Goal: Information Seeking & Learning: Learn about a topic

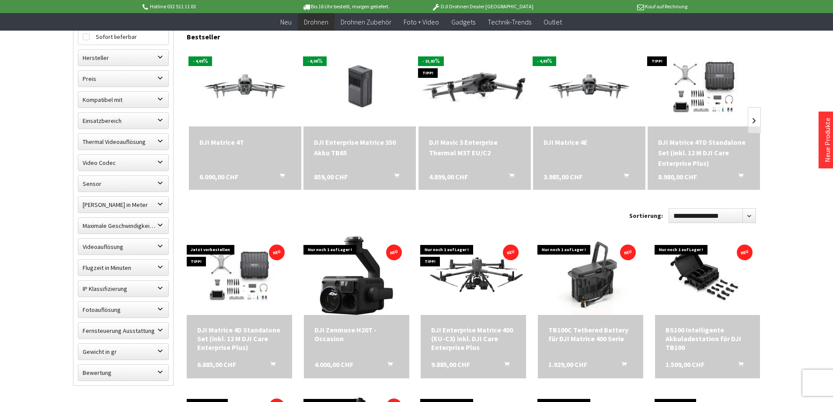
scroll to position [306, 0]
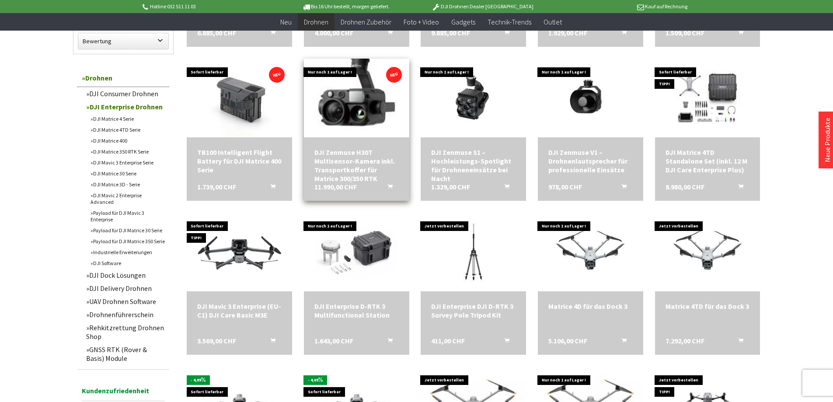
scroll to position [612, 0]
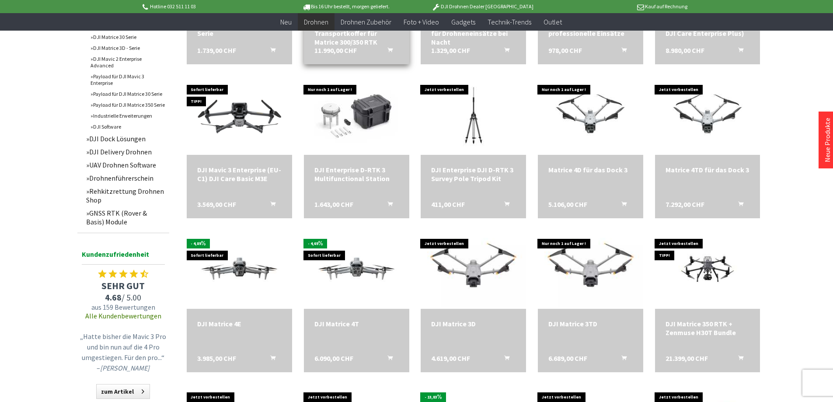
scroll to position [743, 0]
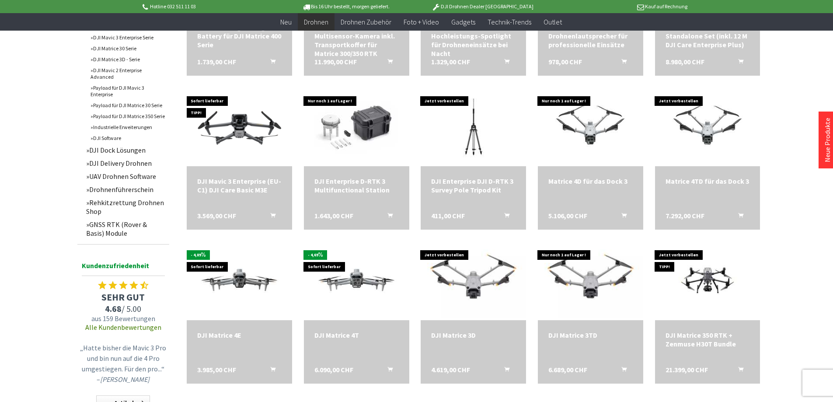
scroll to position [699, 0]
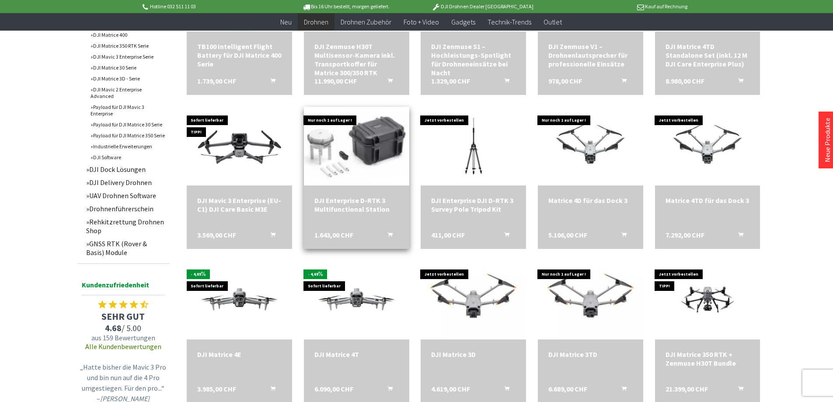
click at [375, 139] on img at bounding box center [356, 146] width 147 height 110
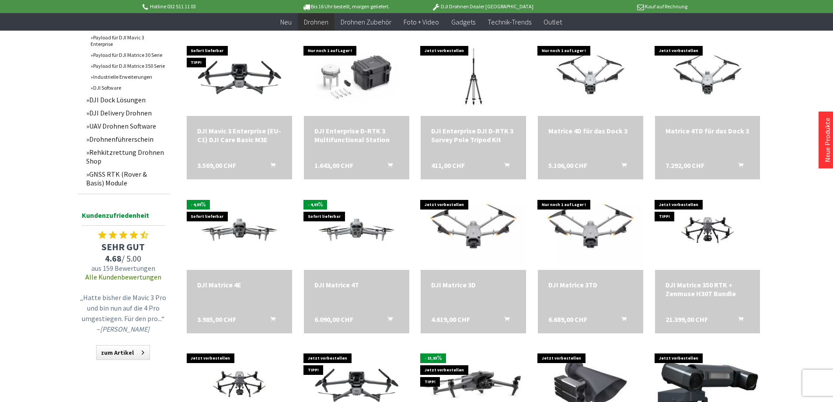
scroll to position [787, 0]
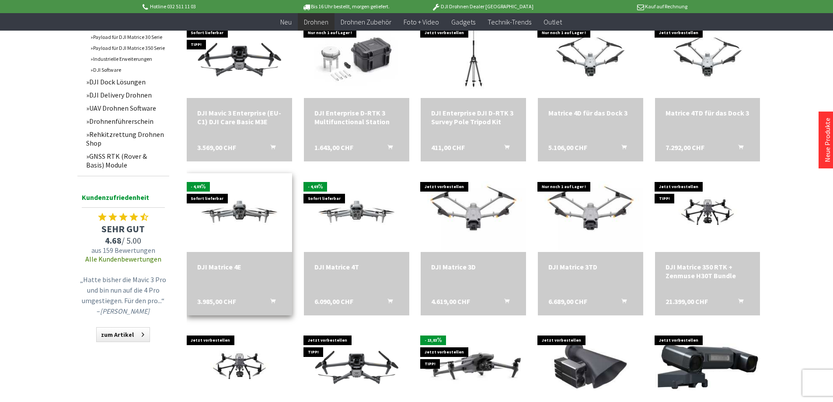
click at [214, 267] on div "DJI Matrice 4E" at bounding box center [239, 266] width 84 height 9
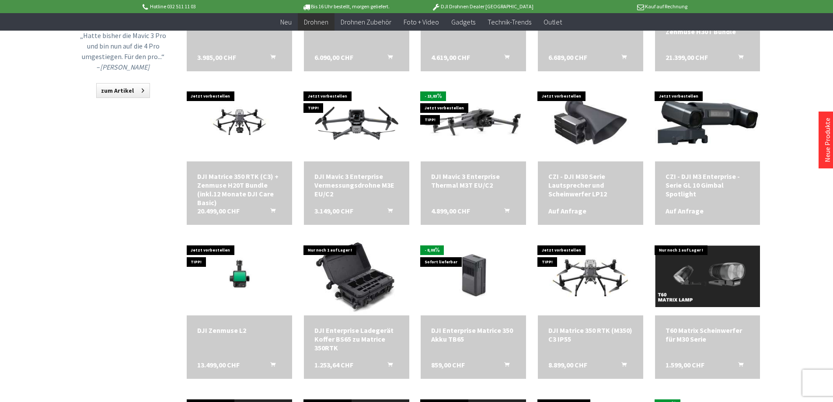
scroll to position [1049, 0]
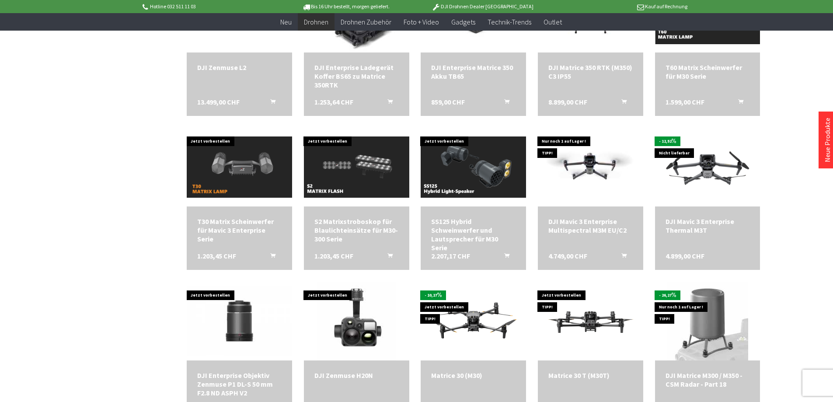
scroll to position [1311, 0]
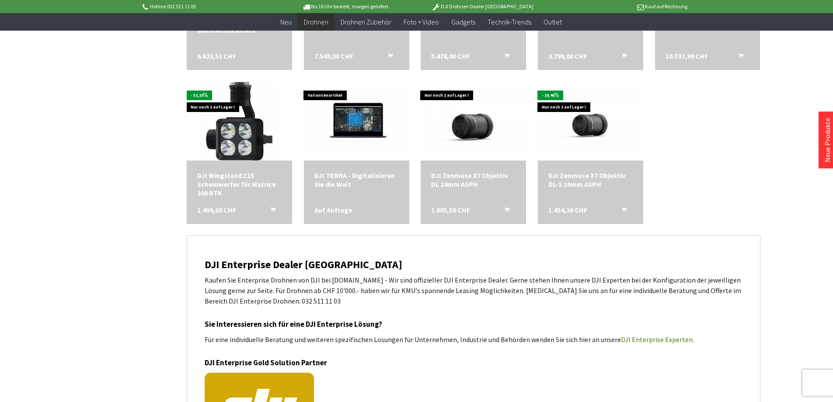
scroll to position [1792, 0]
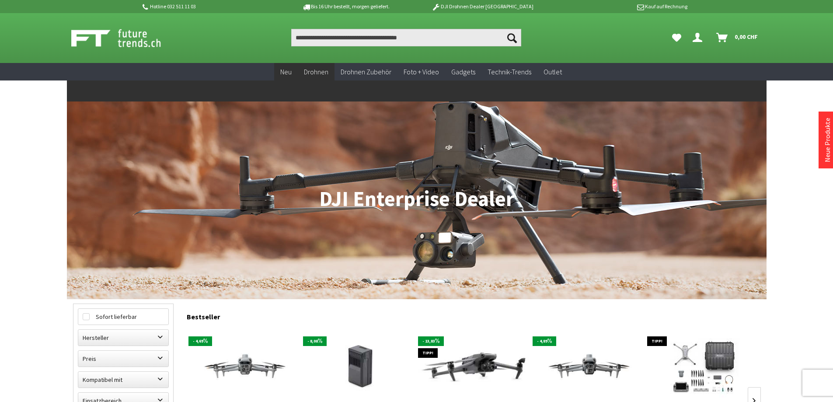
click at [285, 72] on span "Neu" at bounding box center [285, 71] width 11 height 9
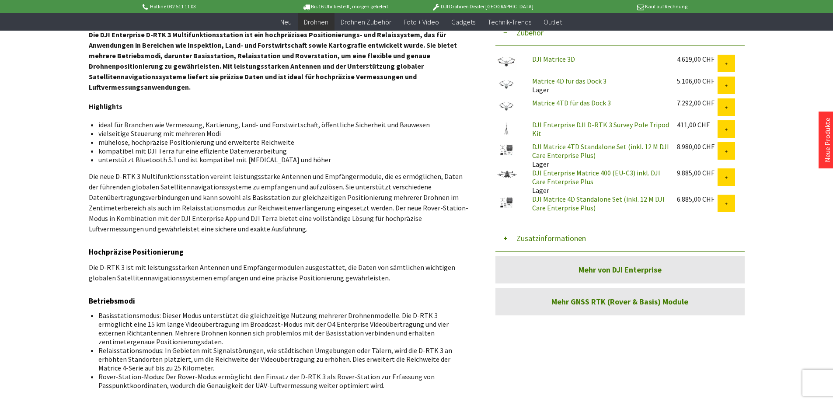
scroll to position [350, 0]
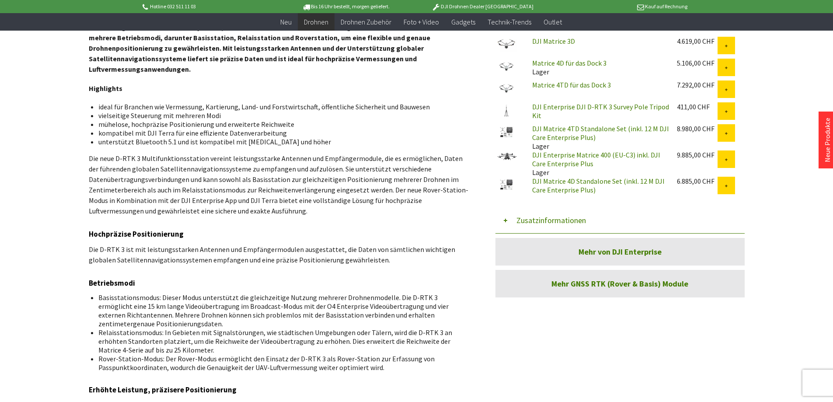
drag, startPoint x: 400, startPoint y: 277, endPoint x: 397, endPoint y: 272, distance: 5.9
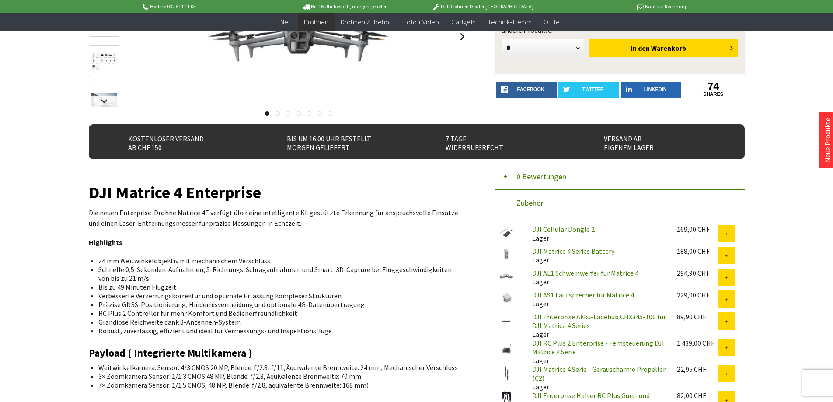
scroll to position [175, 0]
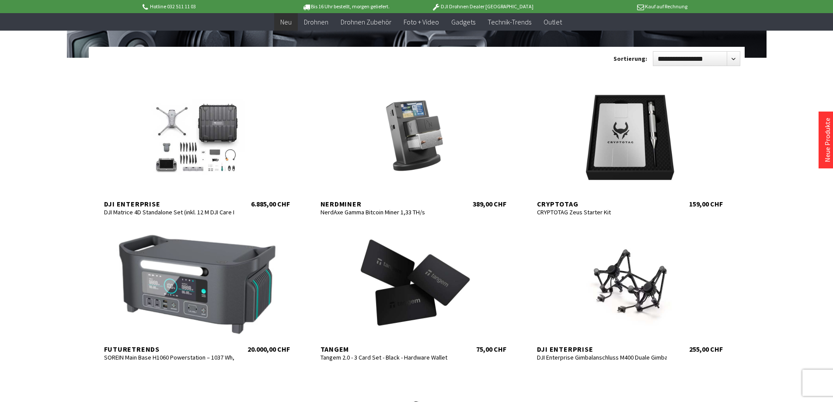
scroll to position [131, 0]
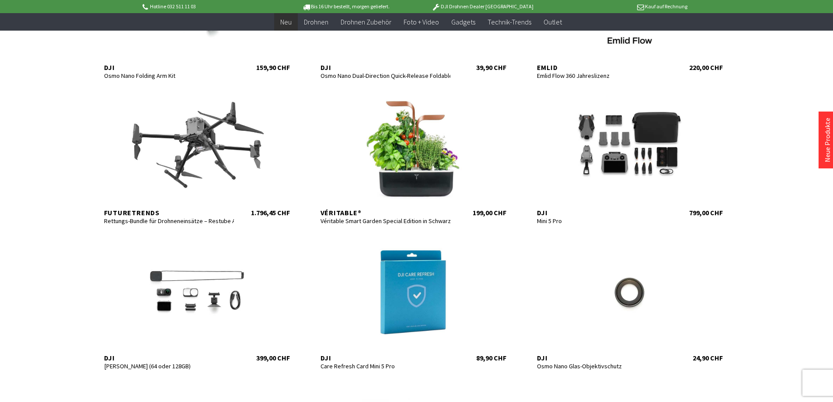
scroll to position [699, 0]
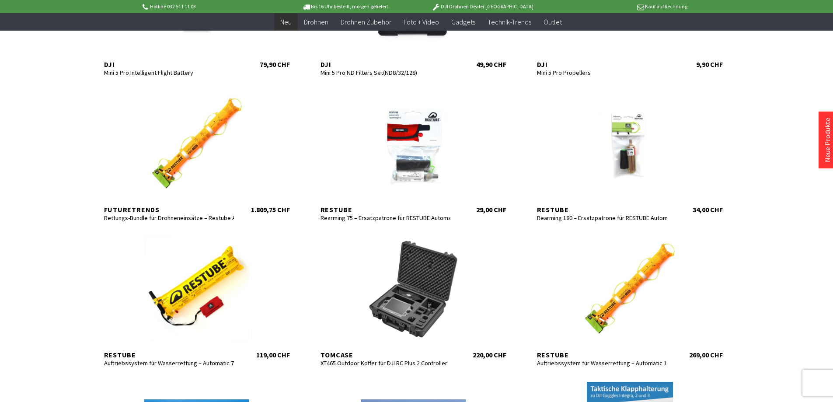
scroll to position [1311, 0]
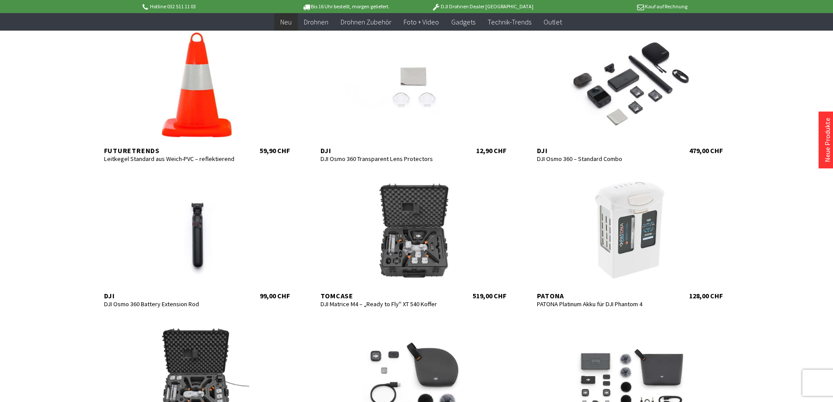
scroll to position [2054, 0]
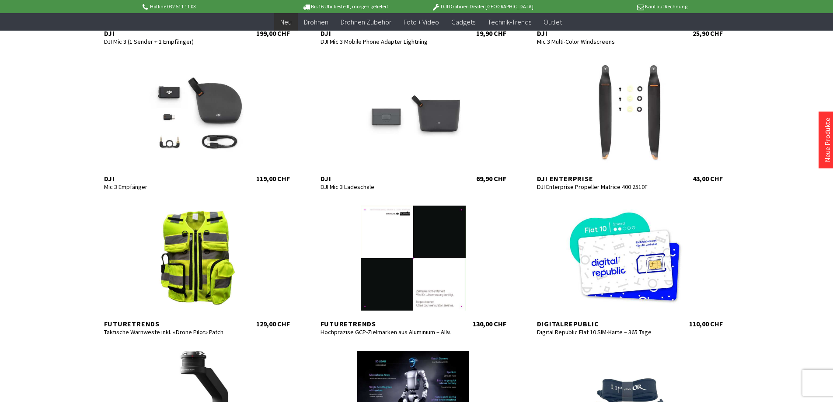
scroll to position [2622, 0]
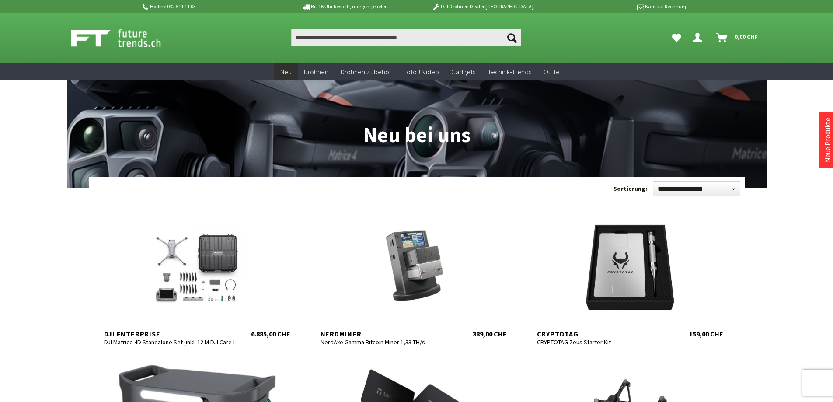
click at [492, 6] on p "DJI Drohnen Dealer [GEOGRAPHIC_DATA]" at bounding box center [482, 6] width 136 height 10
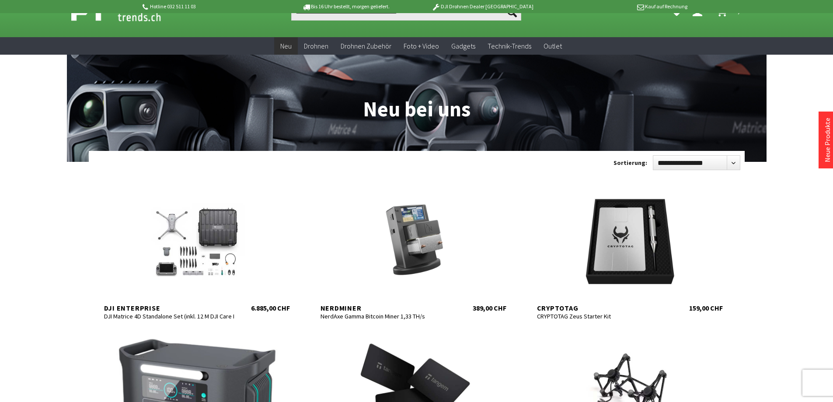
scroll to position [44, 0]
